Goal: Transaction & Acquisition: Purchase product/service

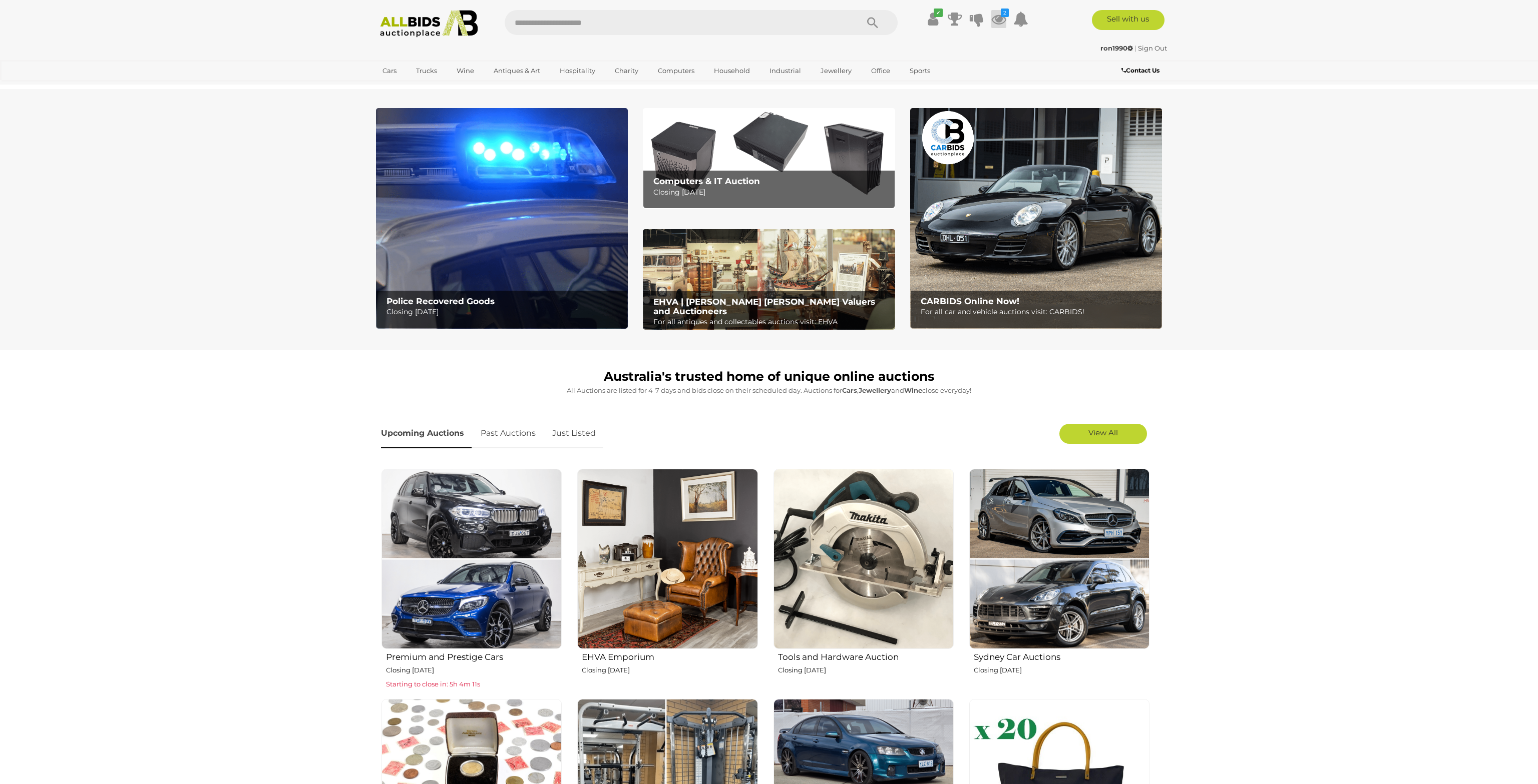
click at [994, 15] on icon at bounding box center [998, 19] width 15 height 18
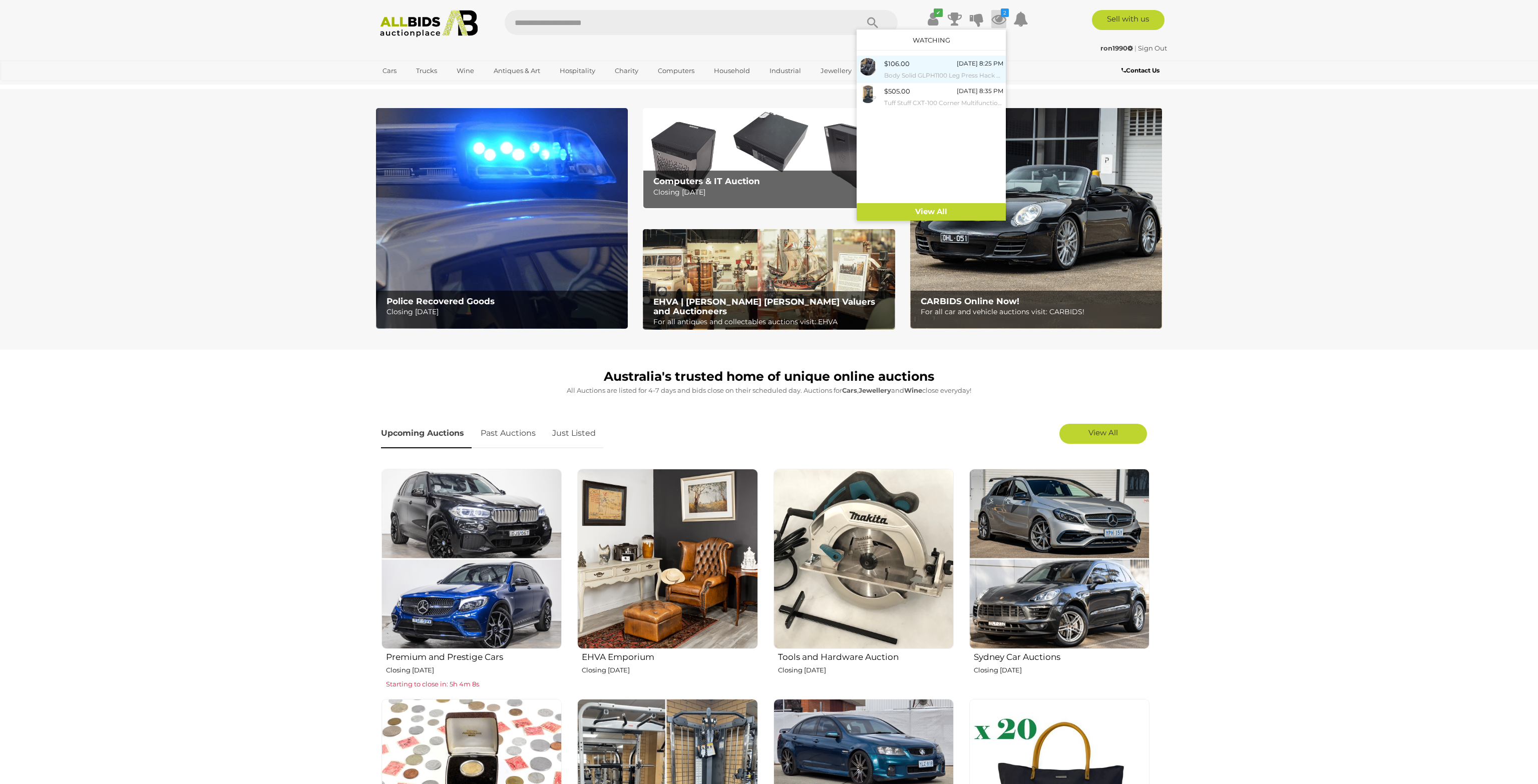
click at [899, 73] on small "Body Solid GLPH1100 Leg Press Hack Squat Machine" at bounding box center [943, 75] width 119 height 11
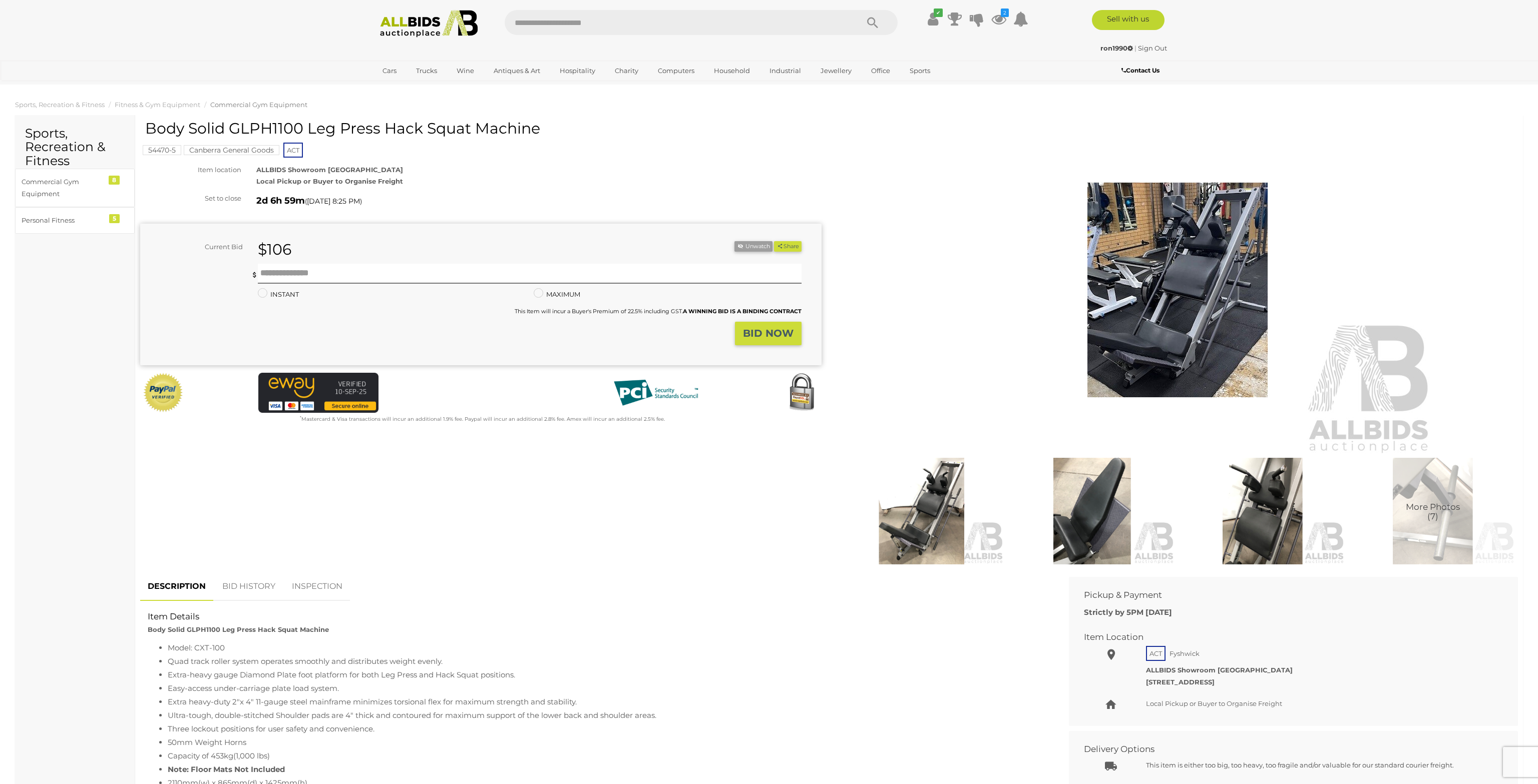
click at [251, 152] on mark "Canberra General Goods" at bounding box center [231, 150] width 95 height 10
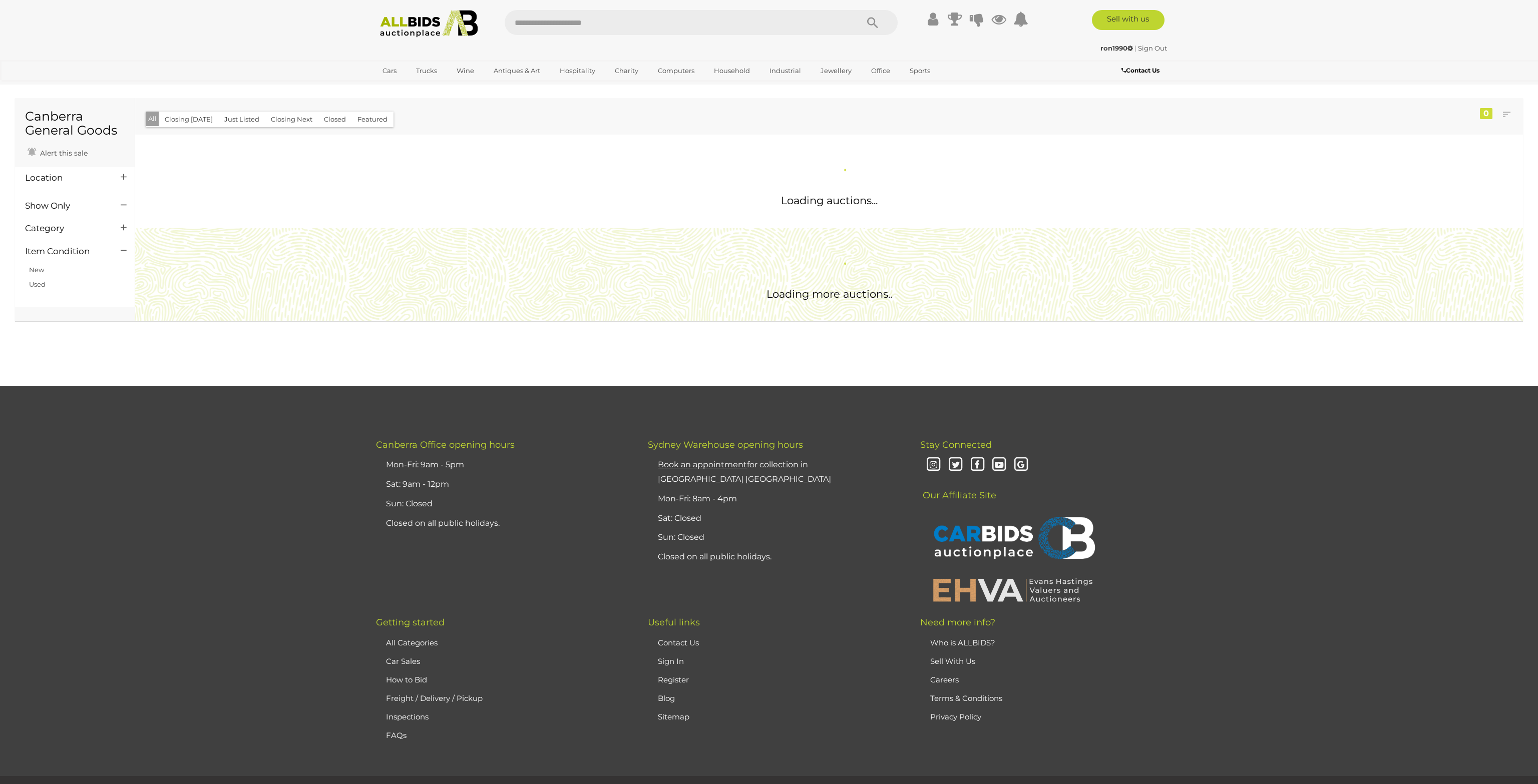
click at [624, 31] on input "text" at bounding box center [676, 22] width 343 height 25
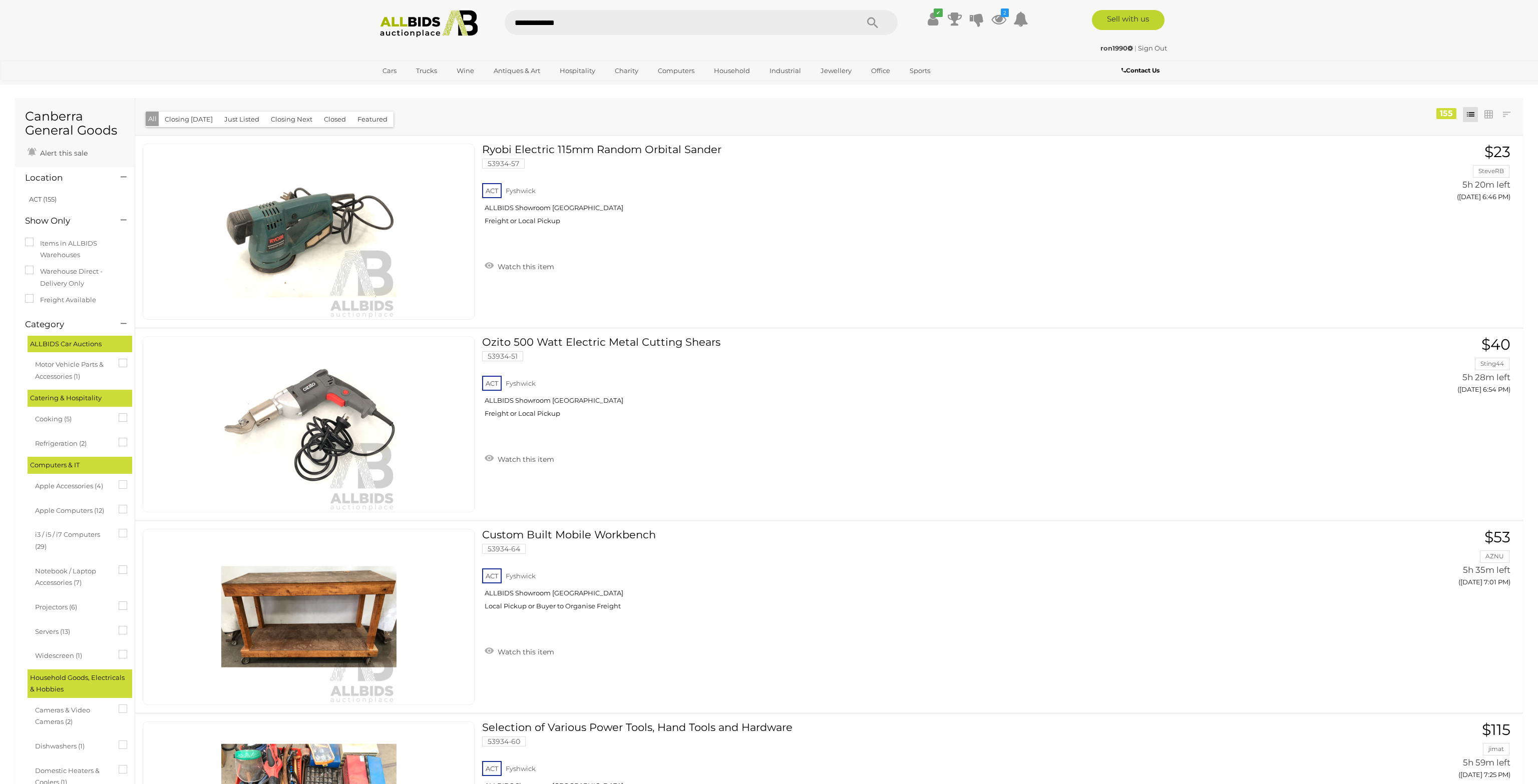
type input "**********"
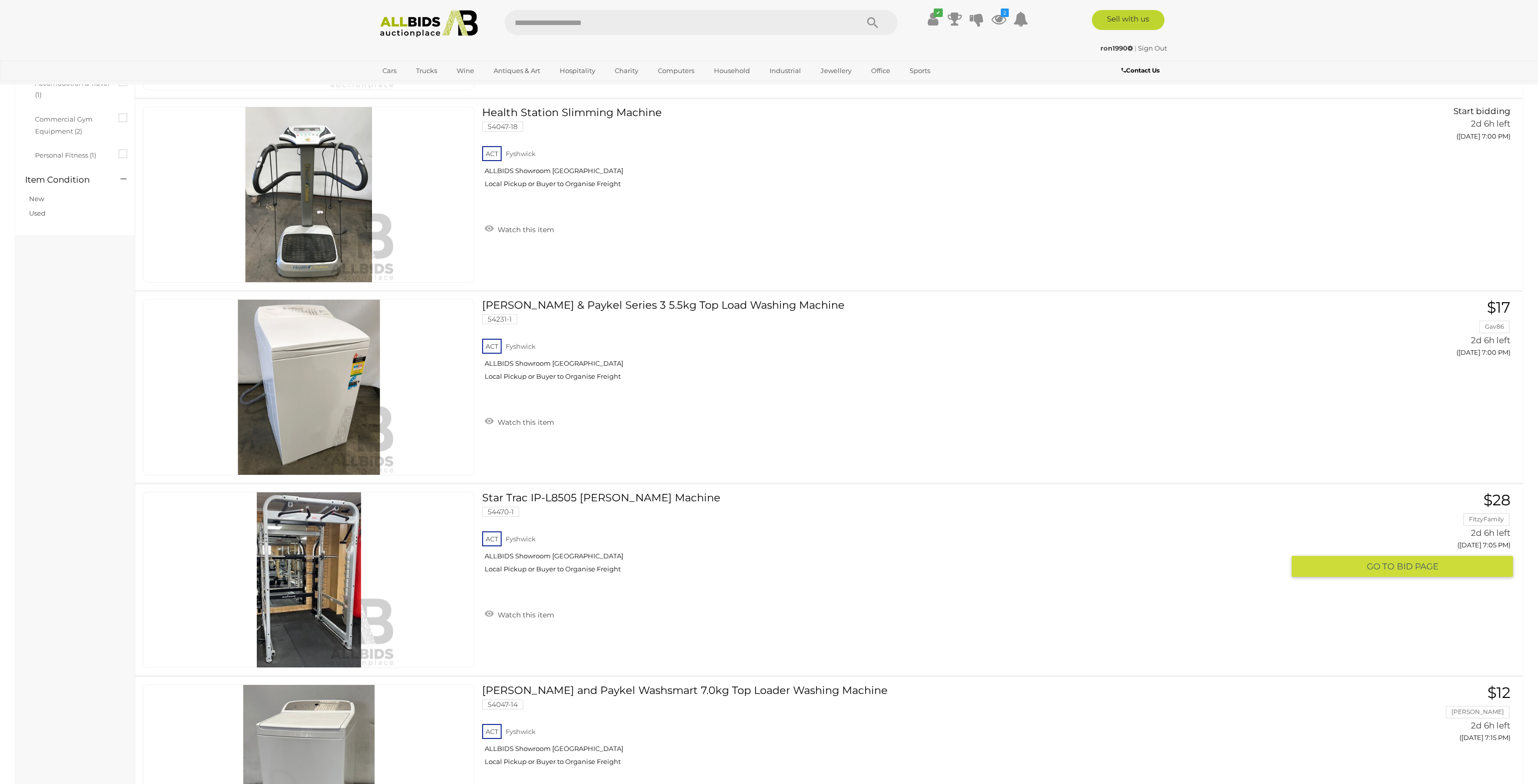
scroll to position [686, 0]
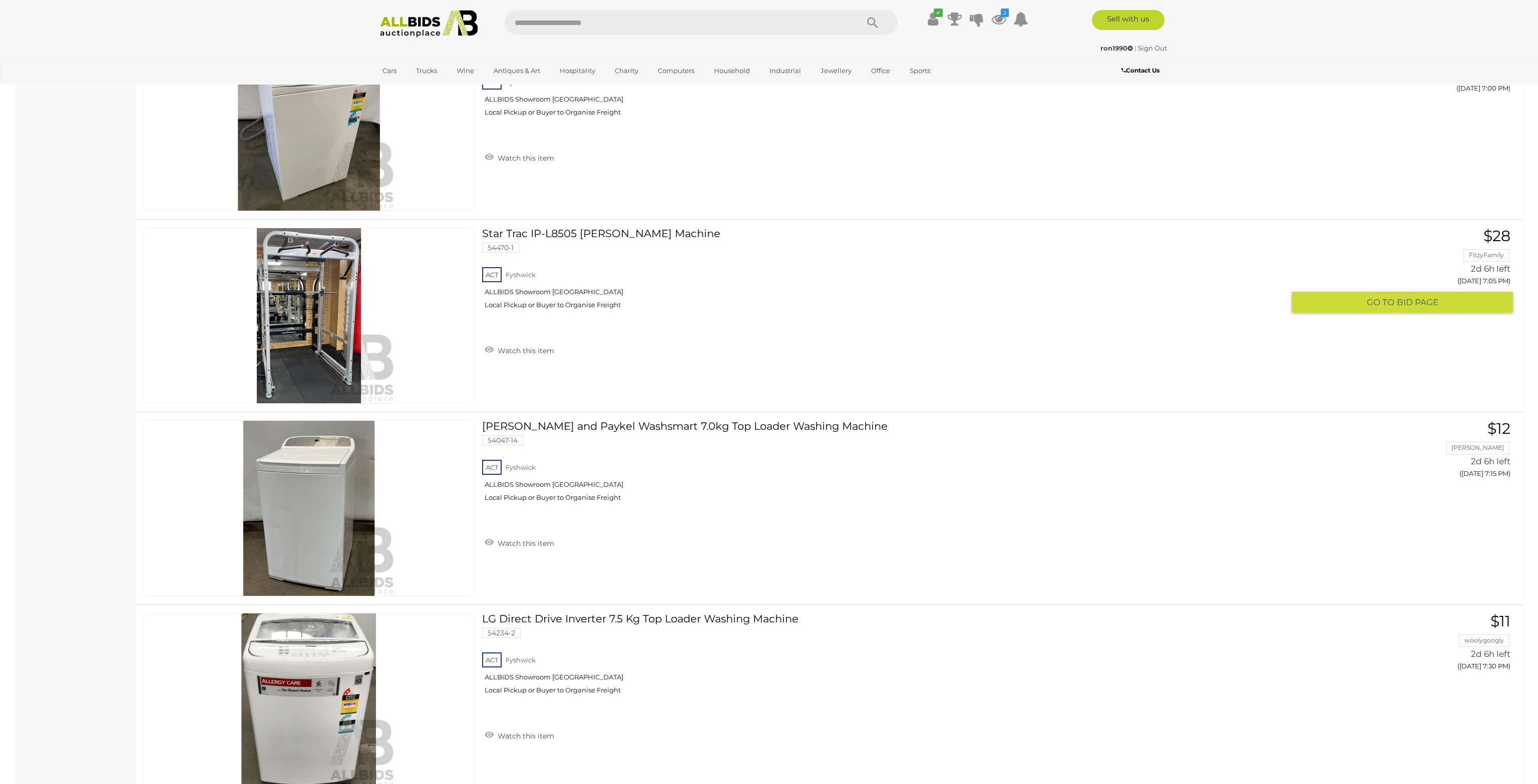
click at [608, 230] on link "Star Trac IP-L8505 Max Rack Smith Machine 54470-1 ACT Fyshwick ALLBIDS Showroom…" at bounding box center [887, 272] width 795 height 89
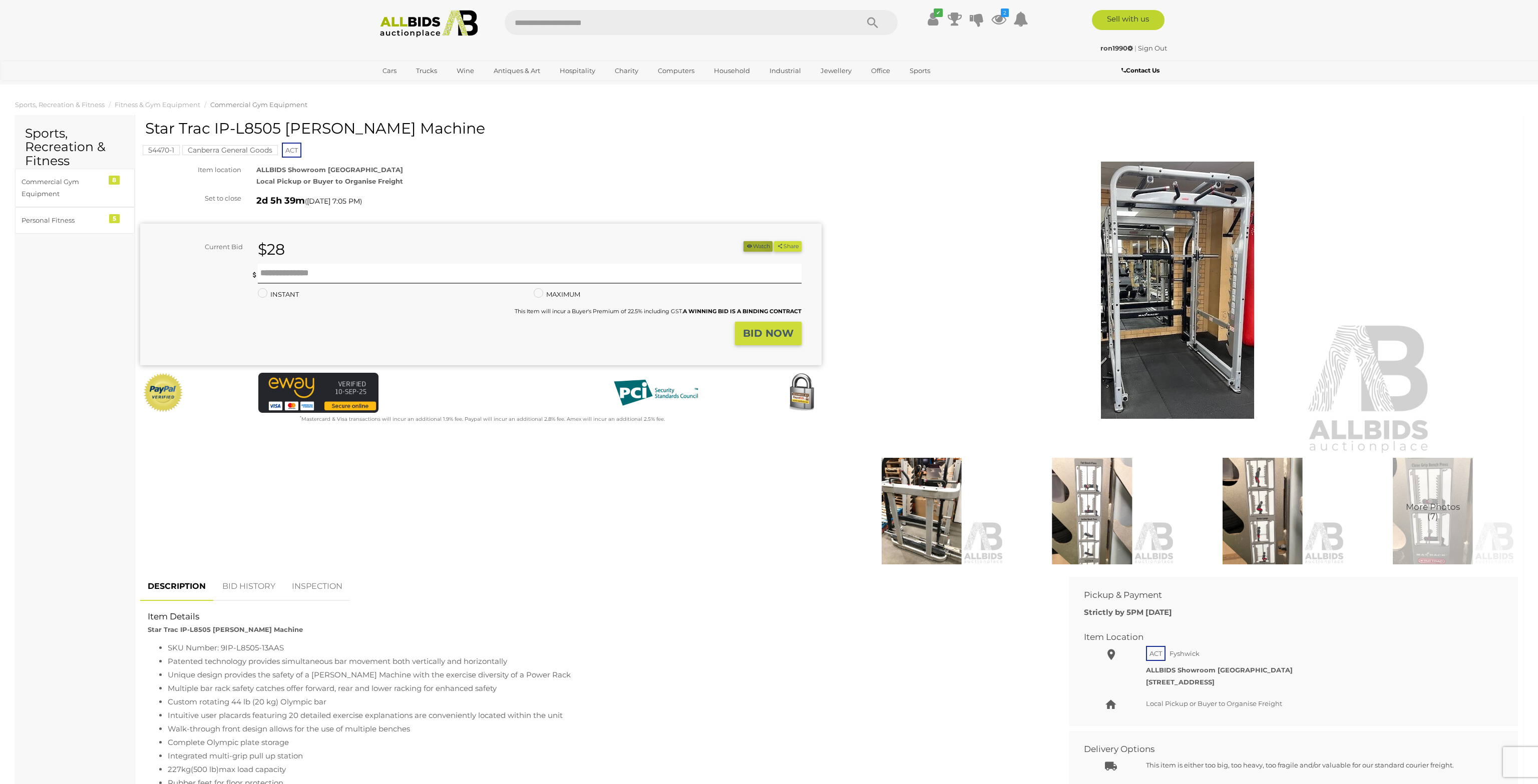
click at [753, 247] on button "Watch" at bounding box center [757, 246] width 29 height 10
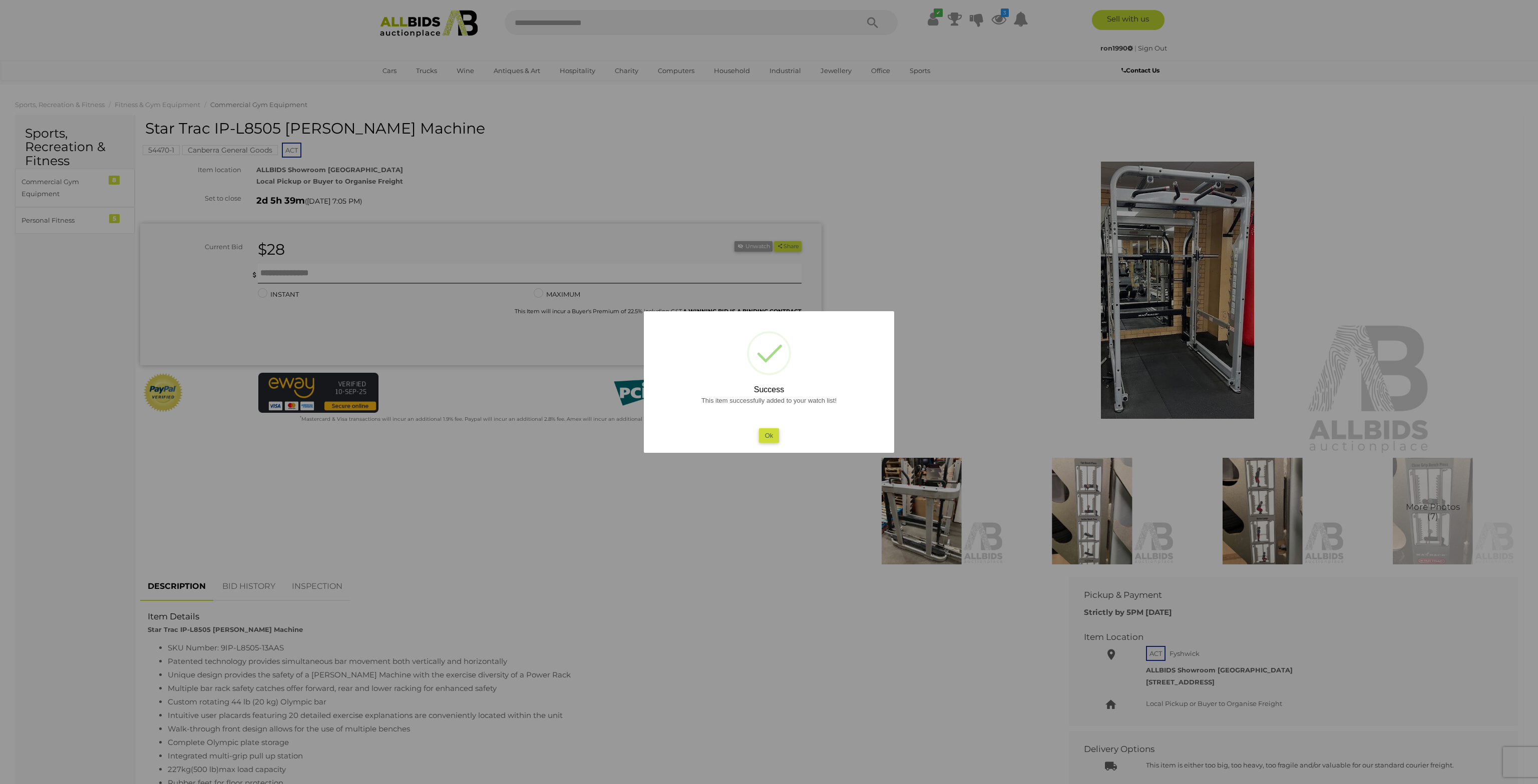
click at [772, 434] on button "Ok" at bounding box center [769, 435] width 21 height 14
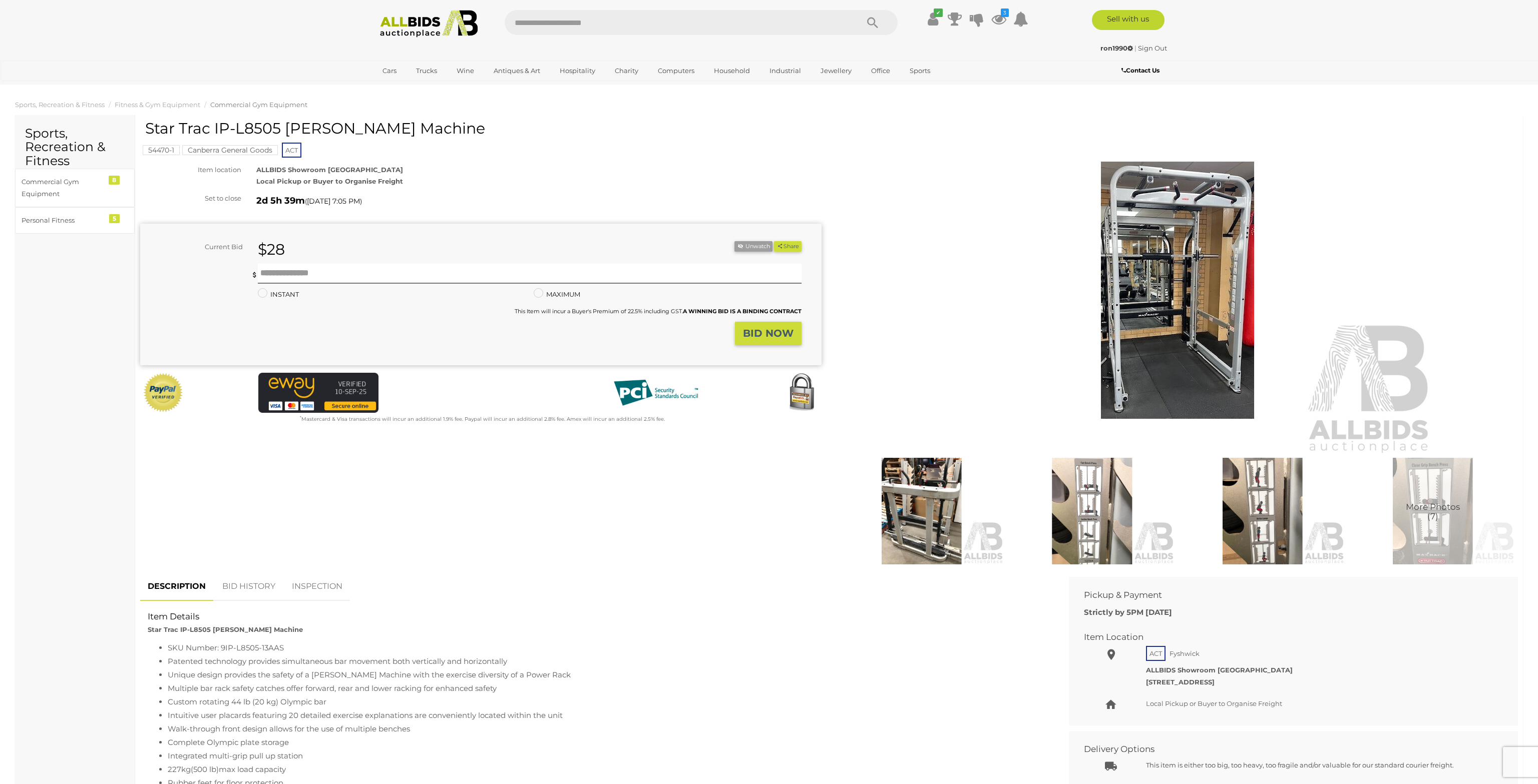
click at [1076, 279] on img at bounding box center [1177, 290] width 513 height 330
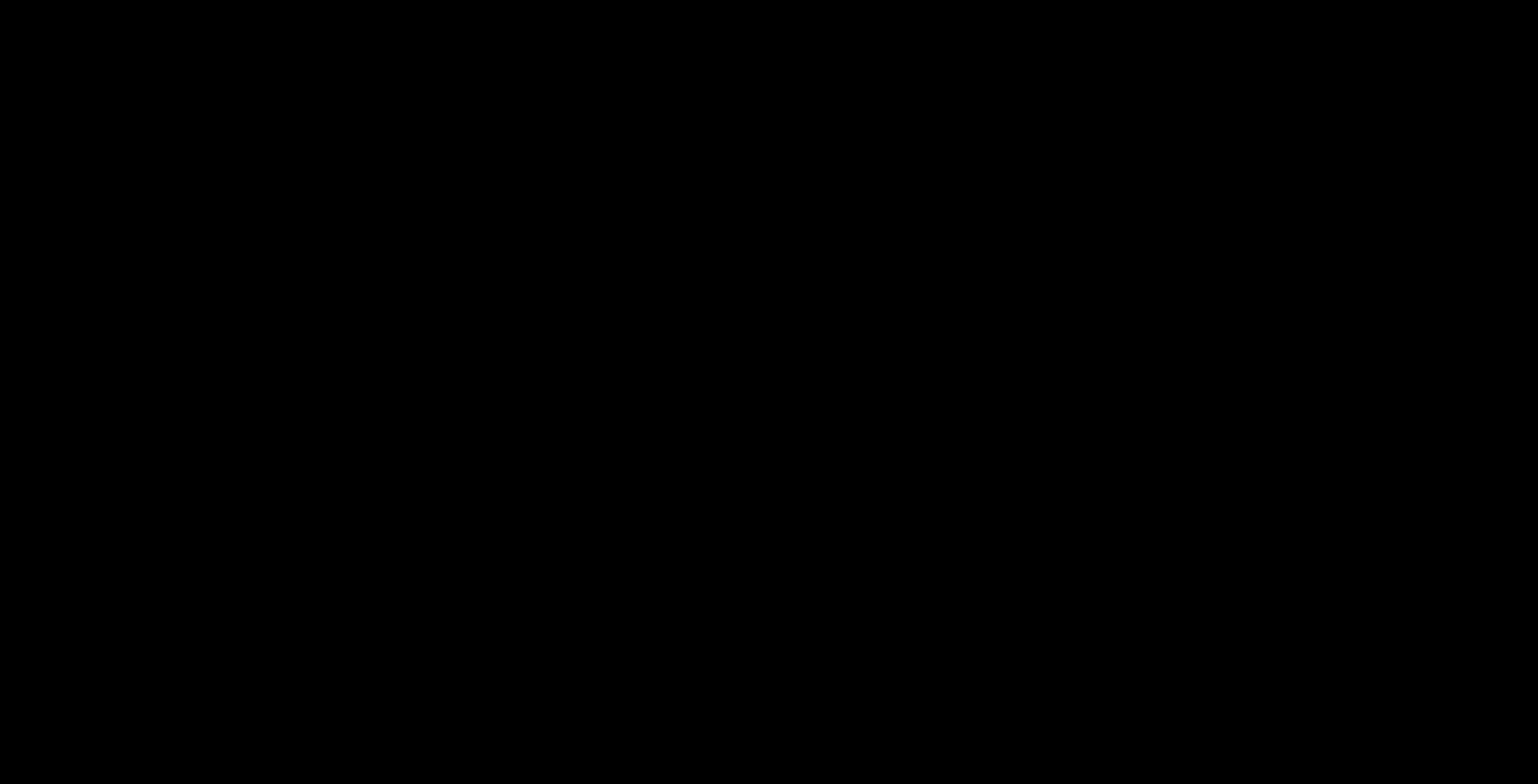
click at [1123, 269] on picture at bounding box center [769, 365] width 1538 height 682
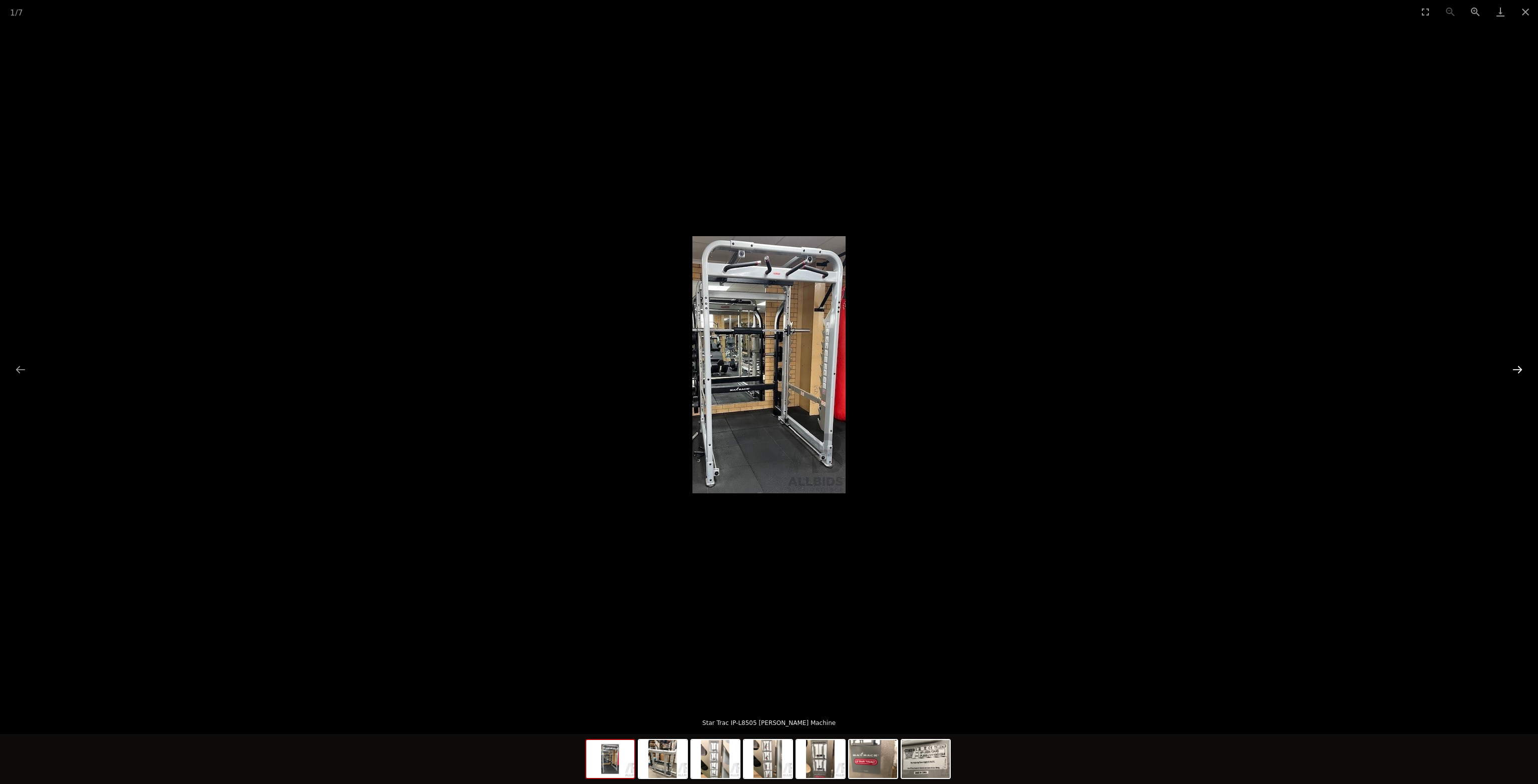
click at [1517, 371] on button "Next slide" at bounding box center [1517, 369] width 21 height 20
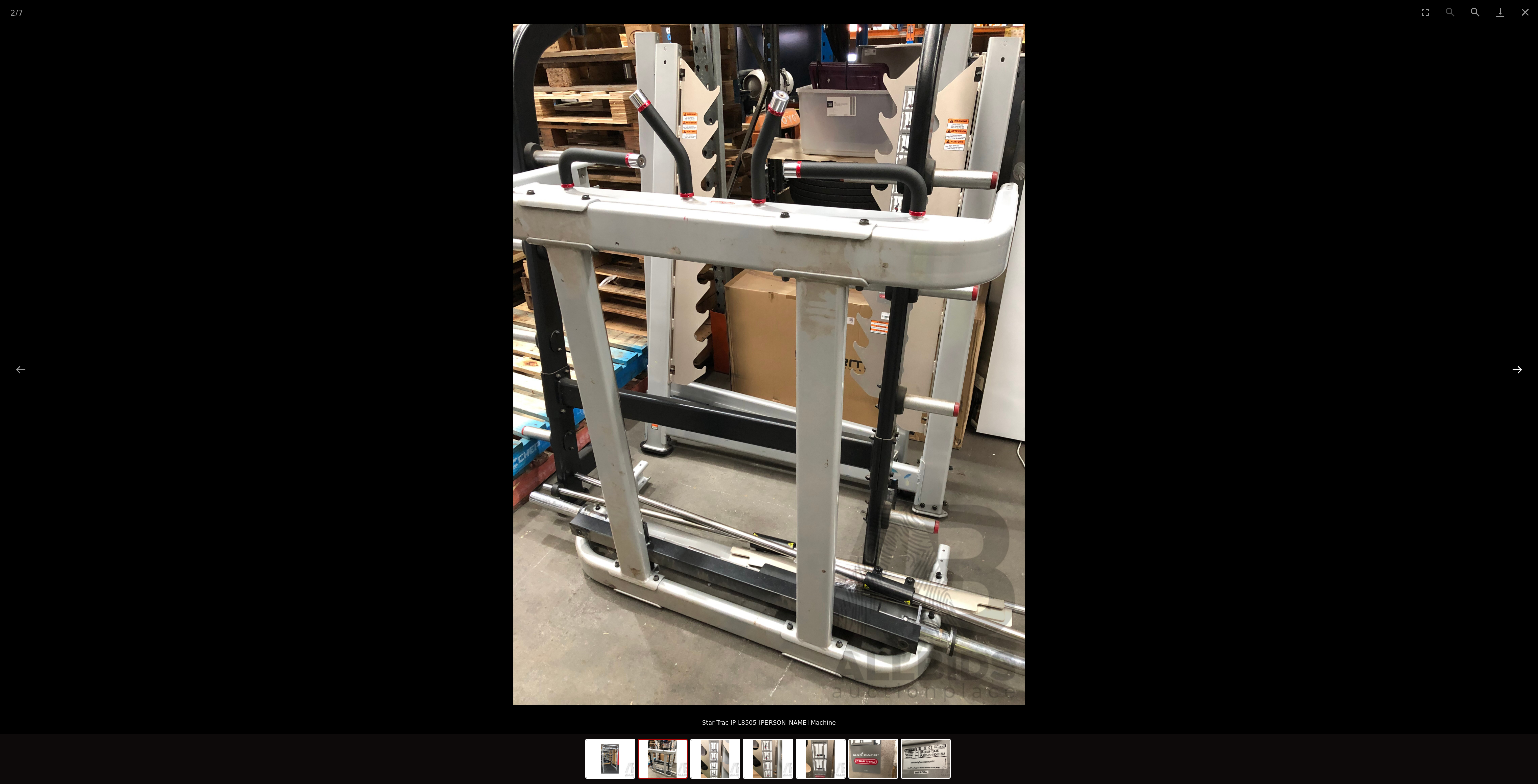
click at [1517, 372] on button "Next slide" at bounding box center [1517, 369] width 21 height 20
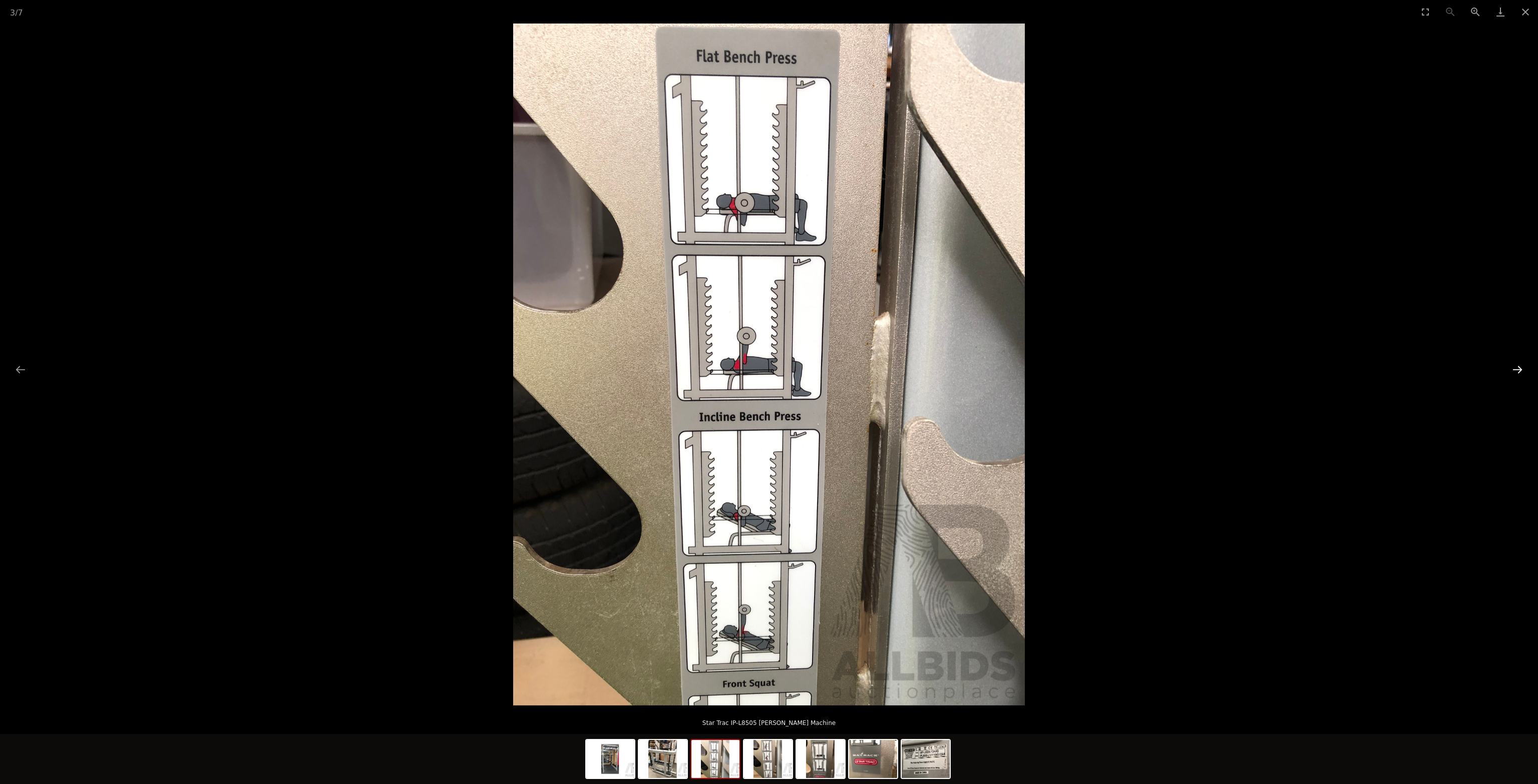
click at [1517, 372] on button "Next slide" at bounding box center [1517, 369] width 21 height 20
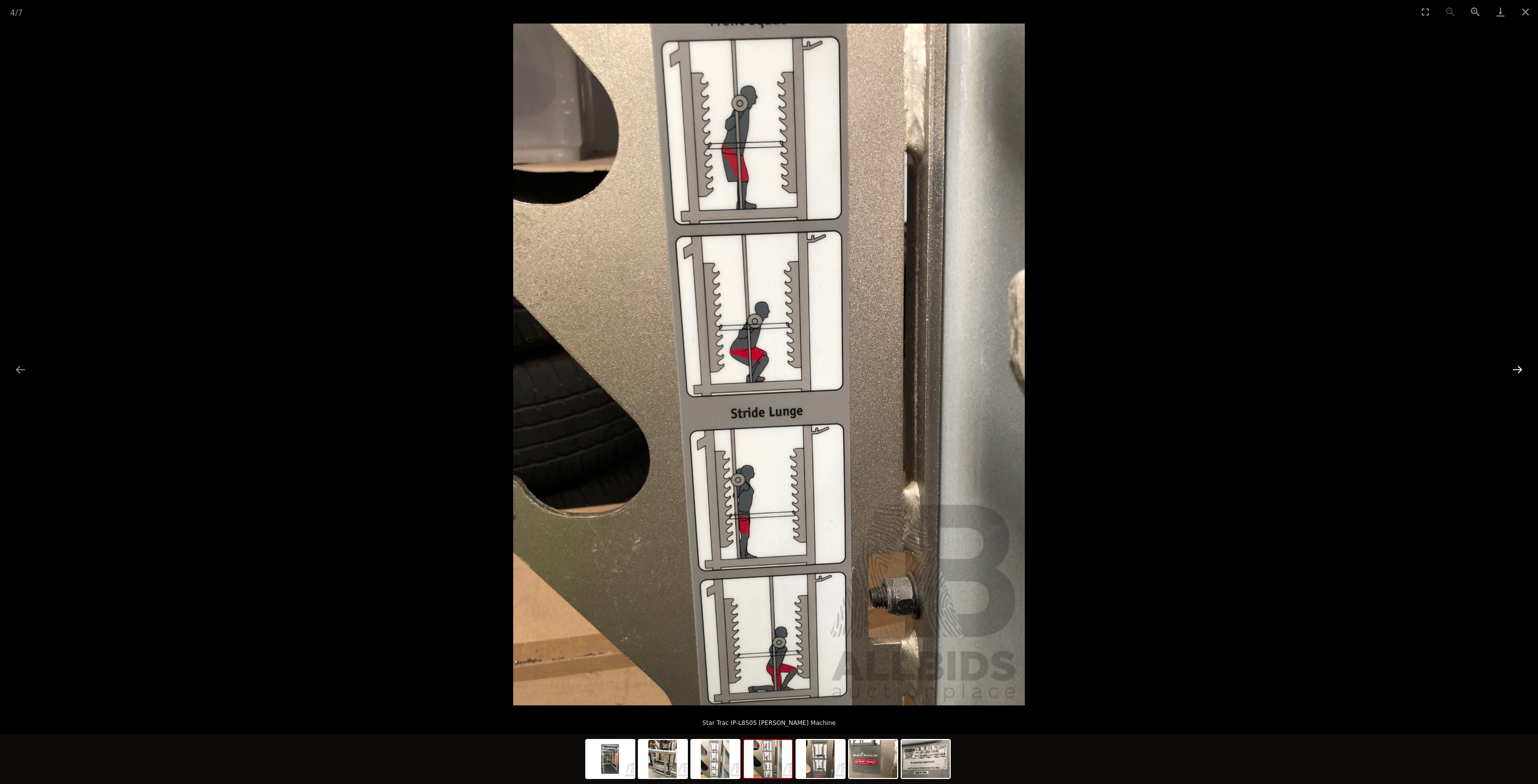
click at [1517, 372] on button "Next slide" at bounding box center [1517, 369] width 21 height 20
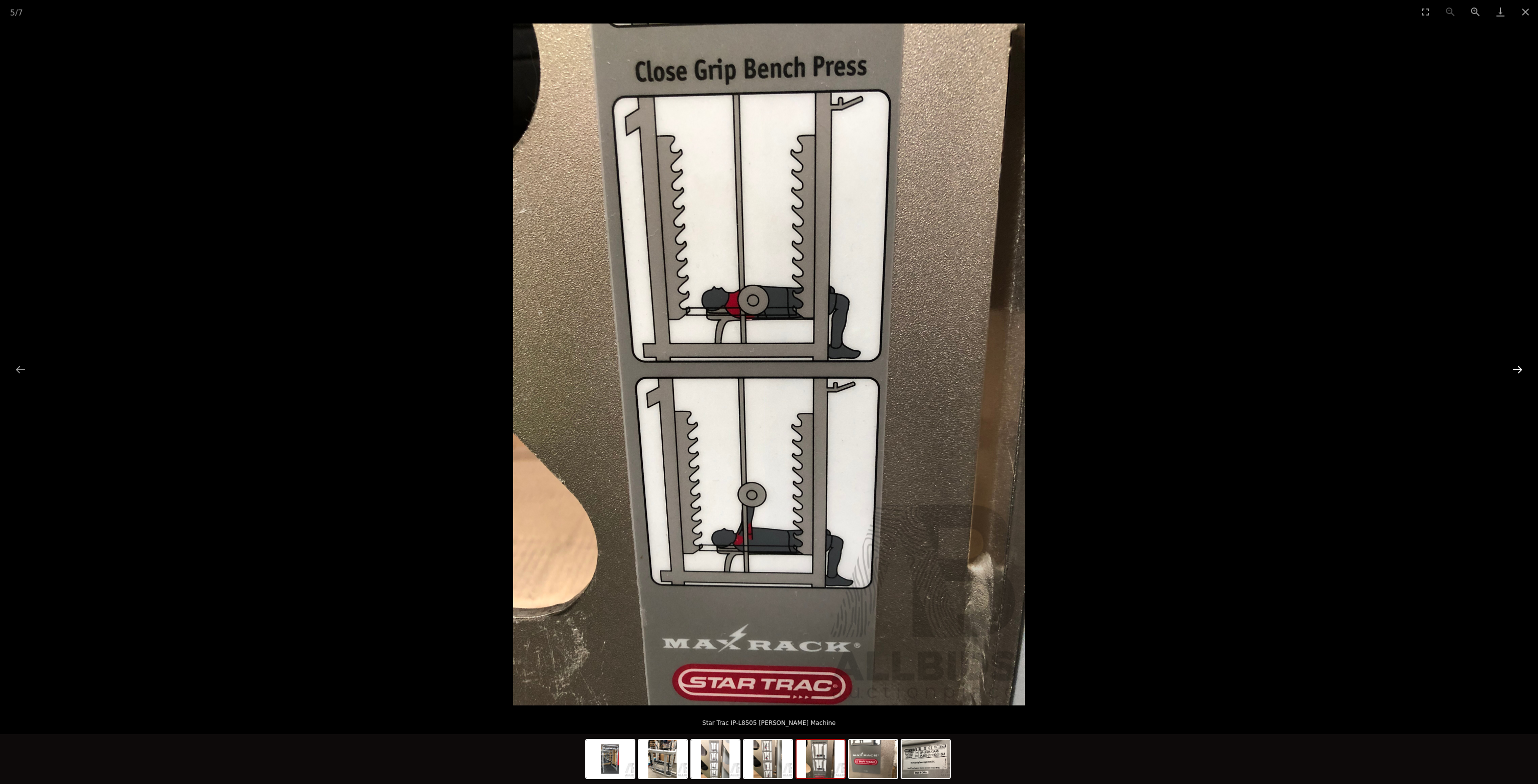
click at [1517, 372] on button "Next slide" at bounding box center [1517, 369] width 21 height 20
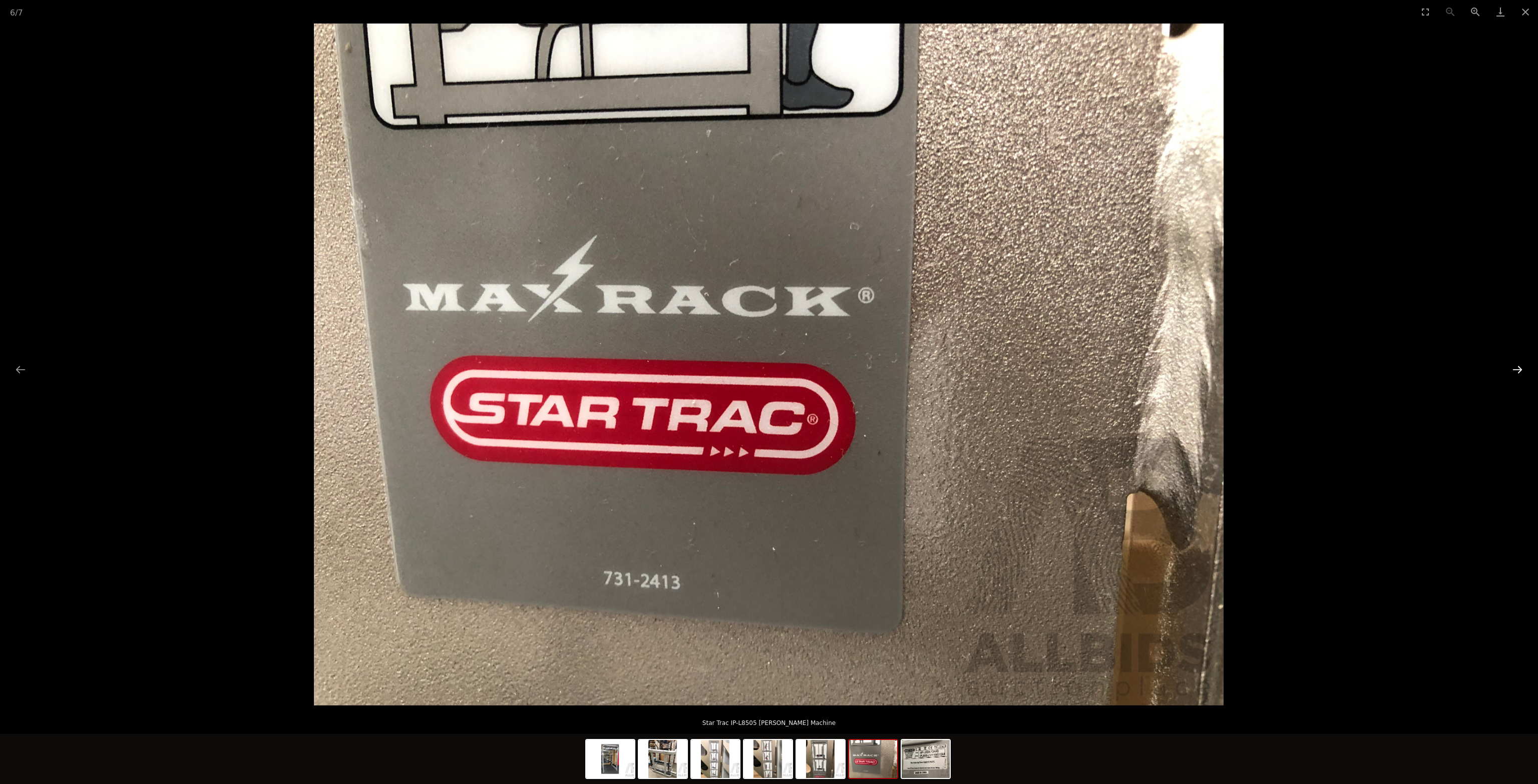
click at [1517, 372] on button "Next slide" at bounding box center [1517, 369] width 21 height 20
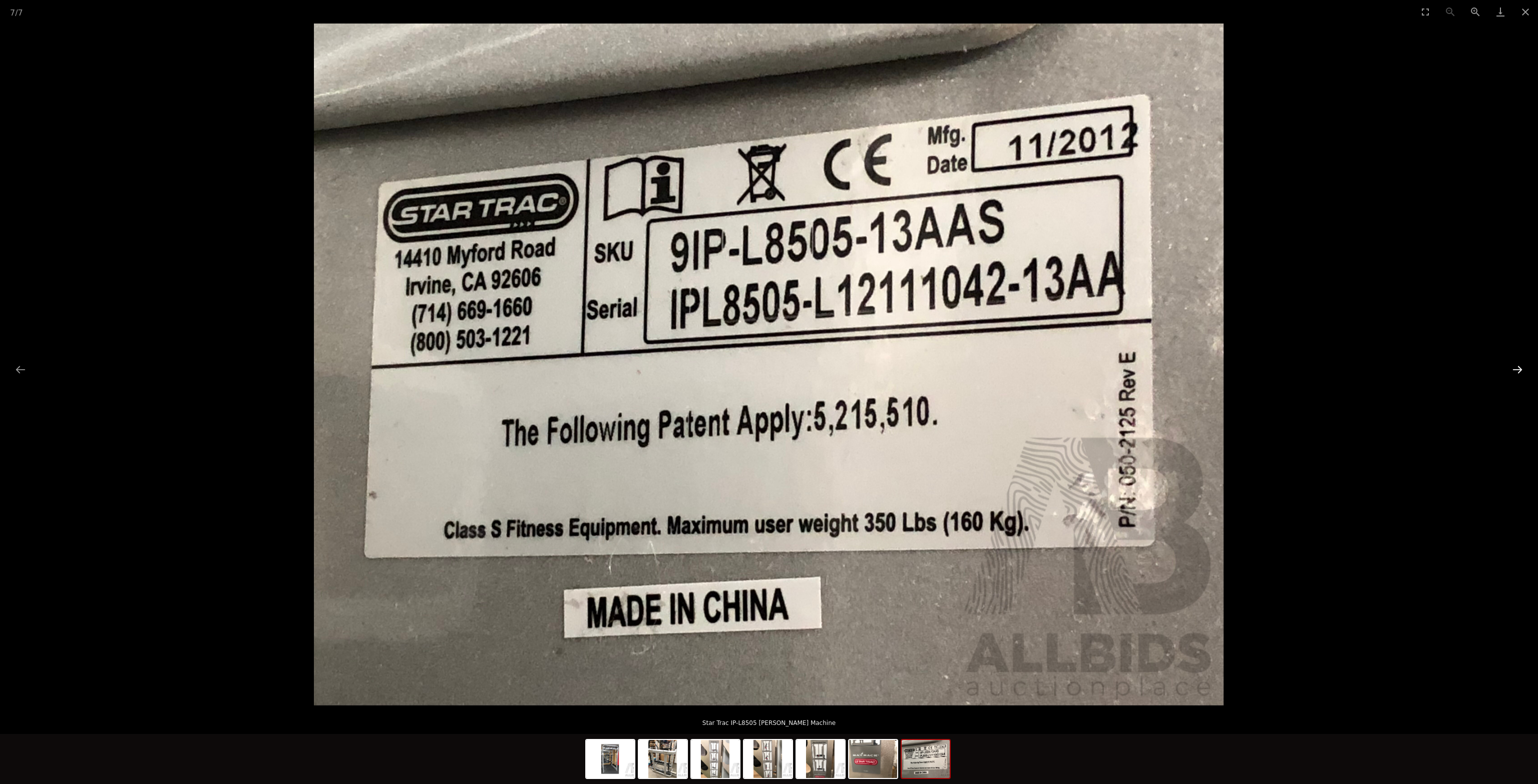
click at [1517, 372] on button "Next slide" at bounding box center [1517, 369] width 21 height 20
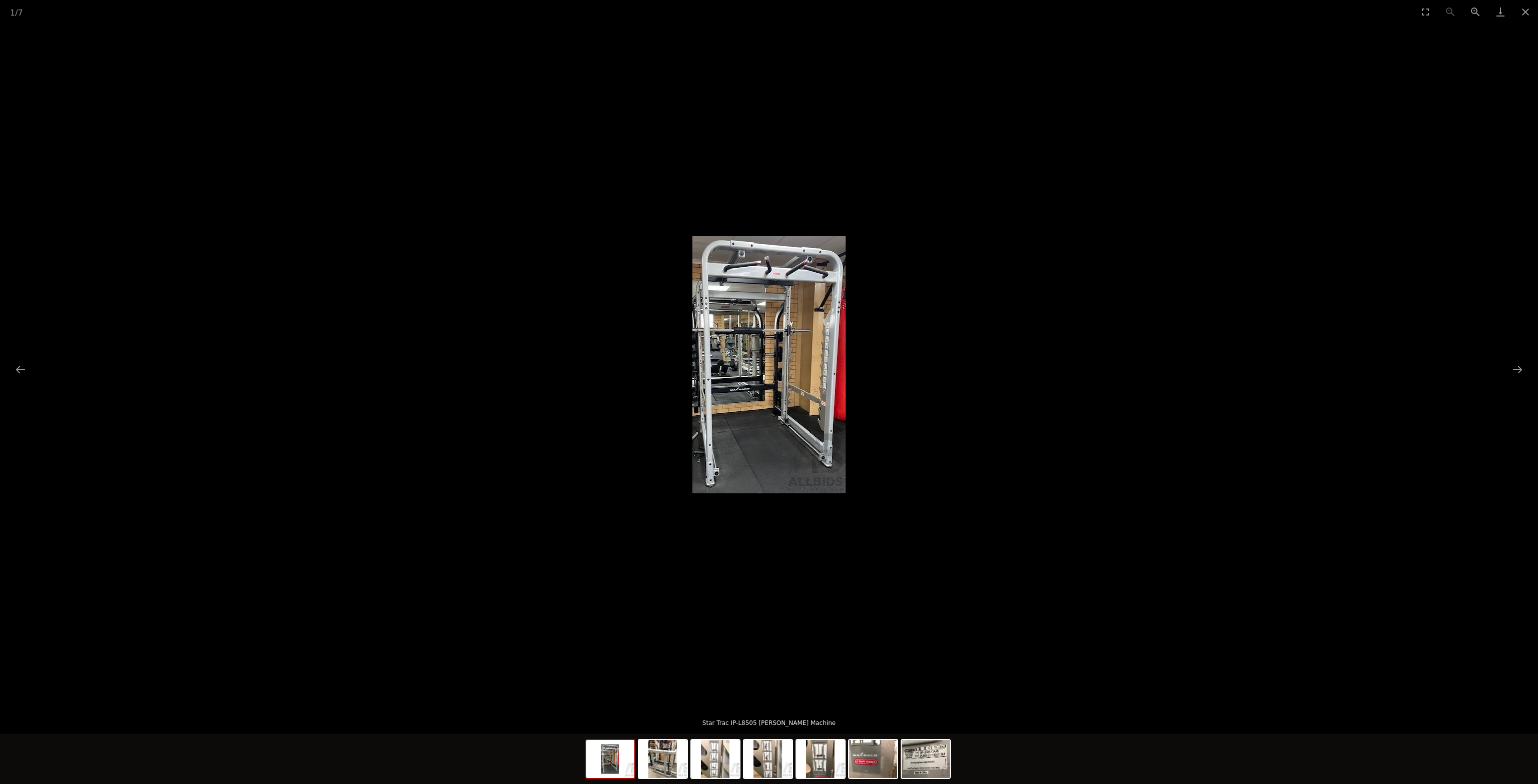
click at [1486, 378] on picture at bounding box center [769, 365] width 1538 height 682
